Goal: Book appointment/travel/reservation

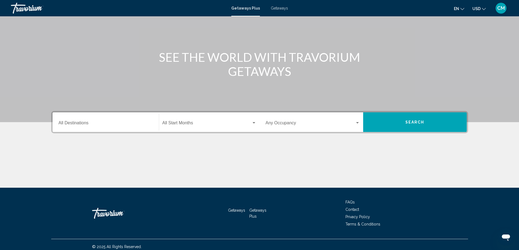
scroll to position [45, 0]
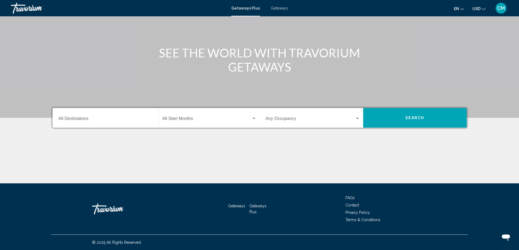
click at [111, 123] on div "Destination All Destinations" at bounding box center [106, 117] width 94 height 17
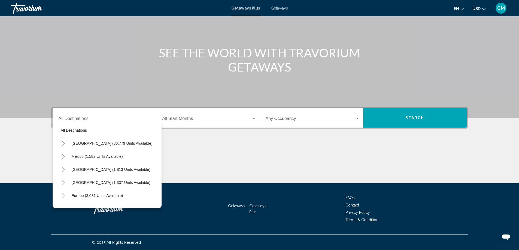
click at [102, 117] on div "Destination All Destinations" at bounding box center [106, 117] width 94 height 17
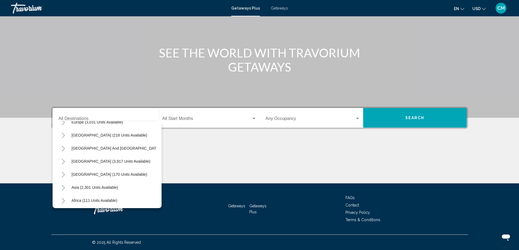
scroll to position [77, 0]
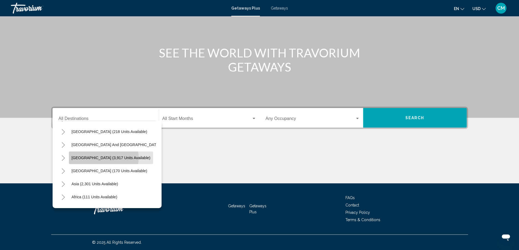
click at [100, 158] on span "[GEOGRAPHIC_DATA] (3,917 units available)" at bounding box center [111, 158] width 79 height 4
type input "**********"
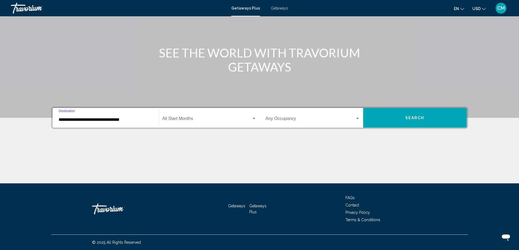
click at [192, 116] on div "Start Month All Start Months" at bounding box center [209, 117] width 94 height 17
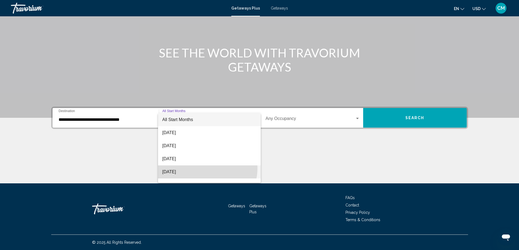
drag, startPoint x: 205, startPoint y: 168, endPoint x: 220, endPoint y: 160, distance: 17.3
click at [205, 169] on span "[DATE]" at bounding box center [209, 171] width 94 height 13
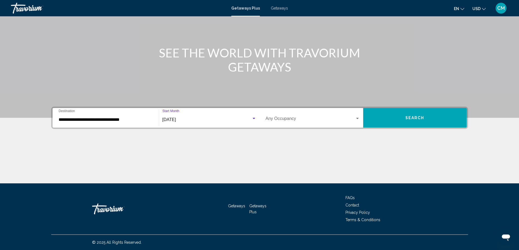
click at [308, 122] on span "Search widget" at bounding box center [309, 119] width 89 height 5
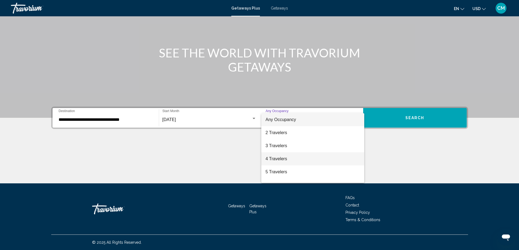
click at [305, 156] on span "4 Travelers" at bounding box center [312, 158] width 94 height 13
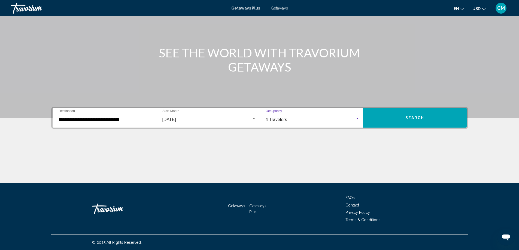
click at [391, 120] on button "Search" at bounding box center [414, 118] width 103 height 20
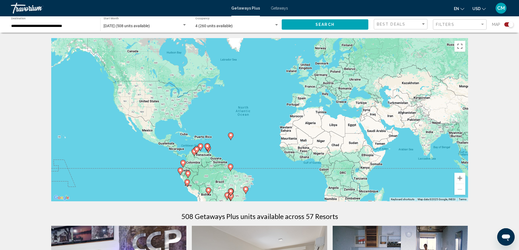
click at [193, 165] on div "To activate drag with keyboard, press Alt + Enter. Once in keyboard drag state,…" at bounding box center [259, 119] width 416 height 163
